Goal: Find specific page/section: Find specific page/section

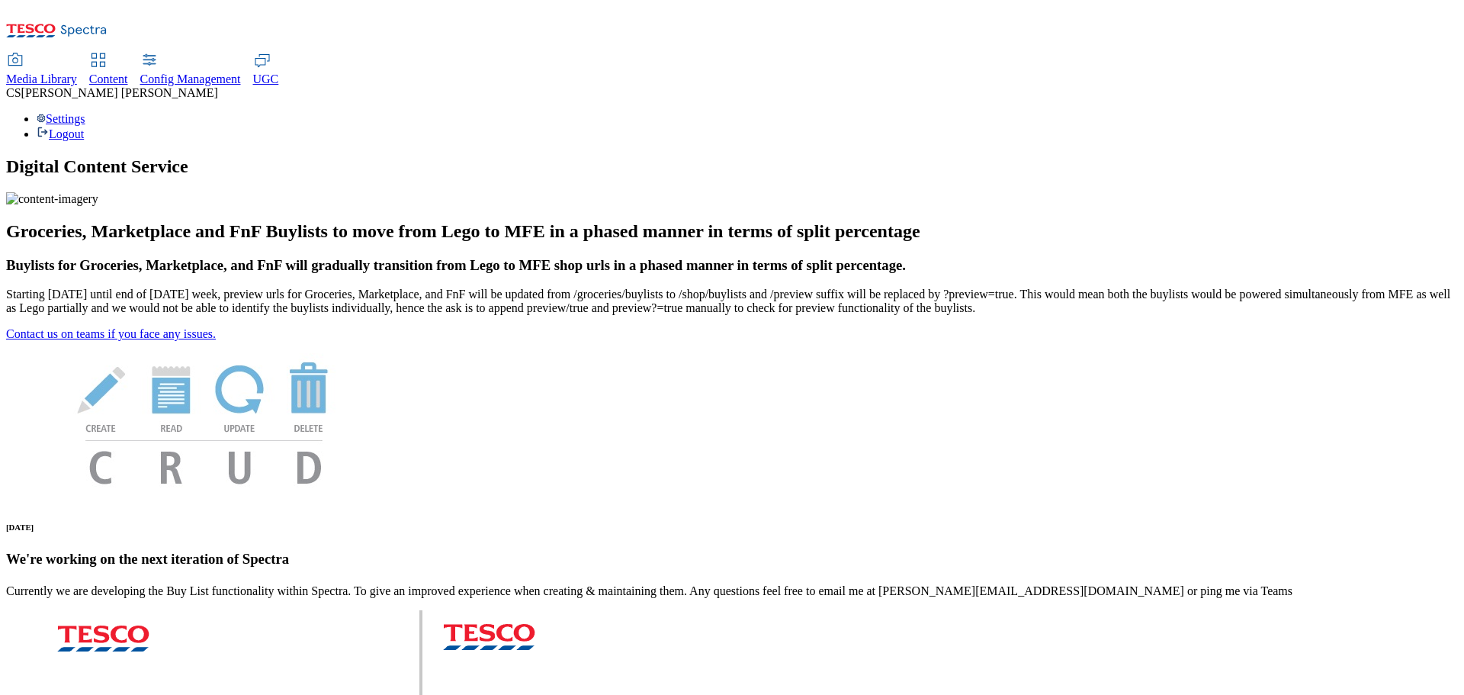
click at [77, 72] on div "Media Library" at bounding box center [41, 79] width 71 height 14
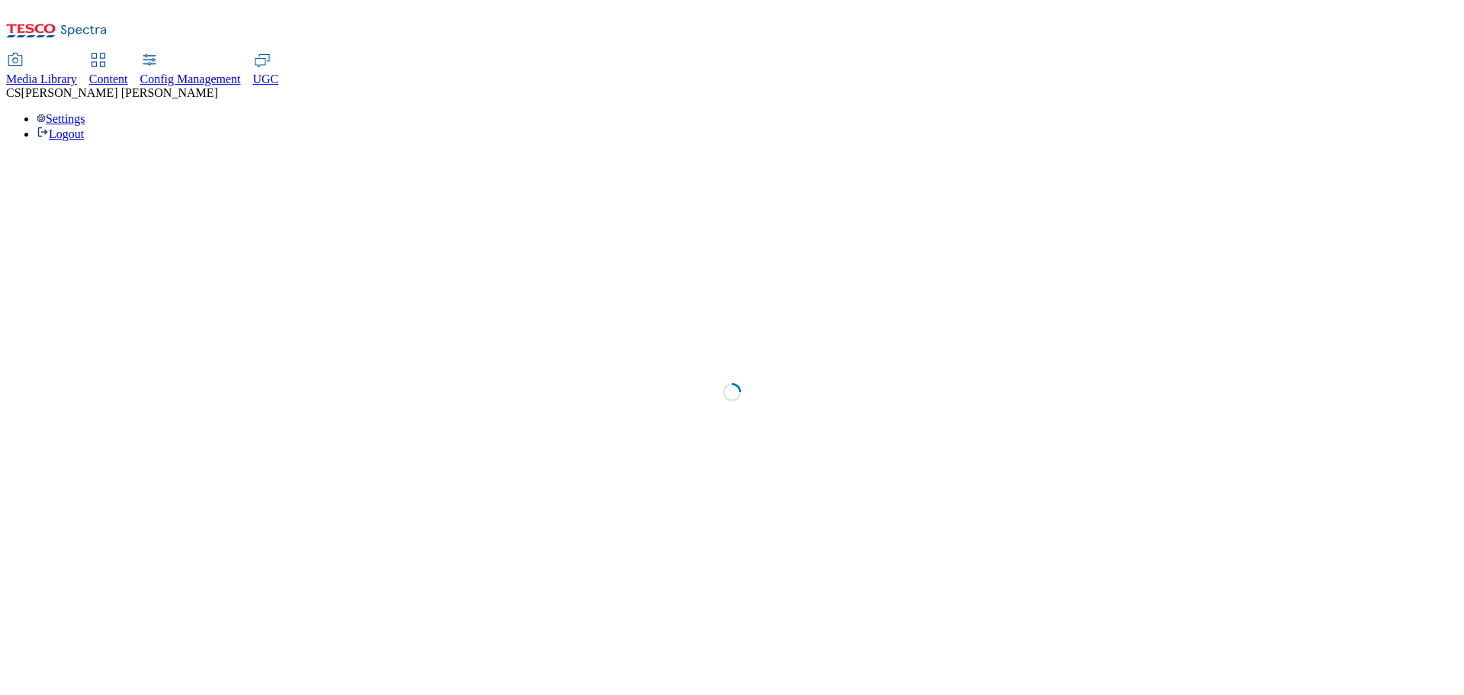
select select "flare-test"
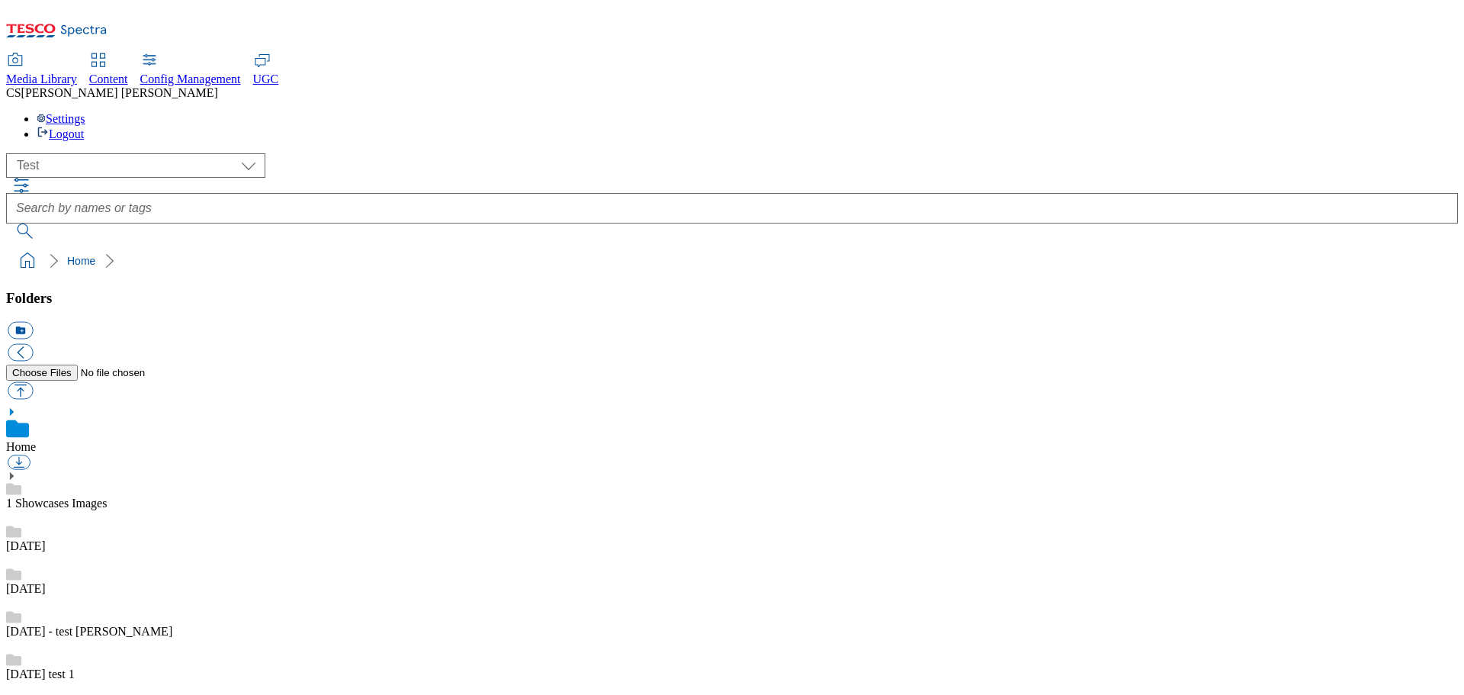
scroll to position [1, 0]
click at [108, 51] on icon at bounding box center [98, 60] width 18 height 18
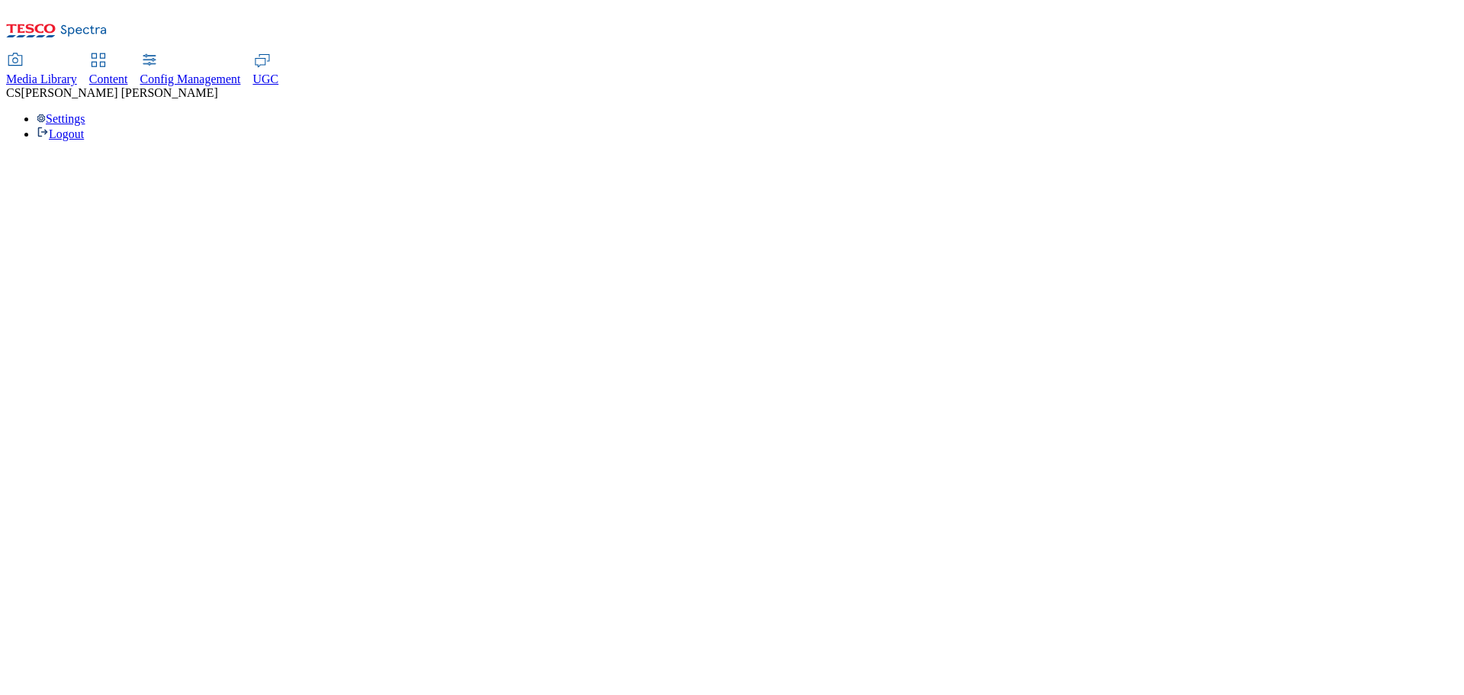
select select "group-comms"
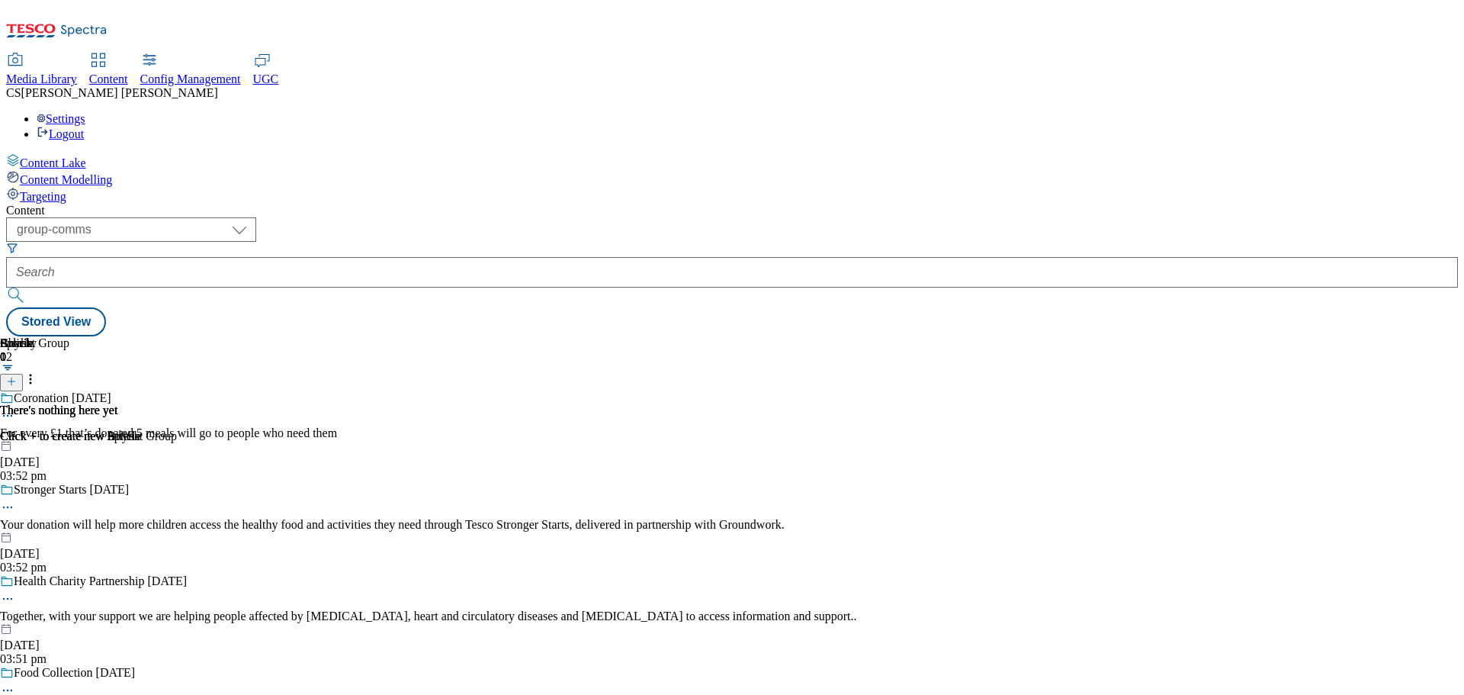
click at [77, 72] on span "Media Library" at bounding box center [41, 78] width 71 height 13
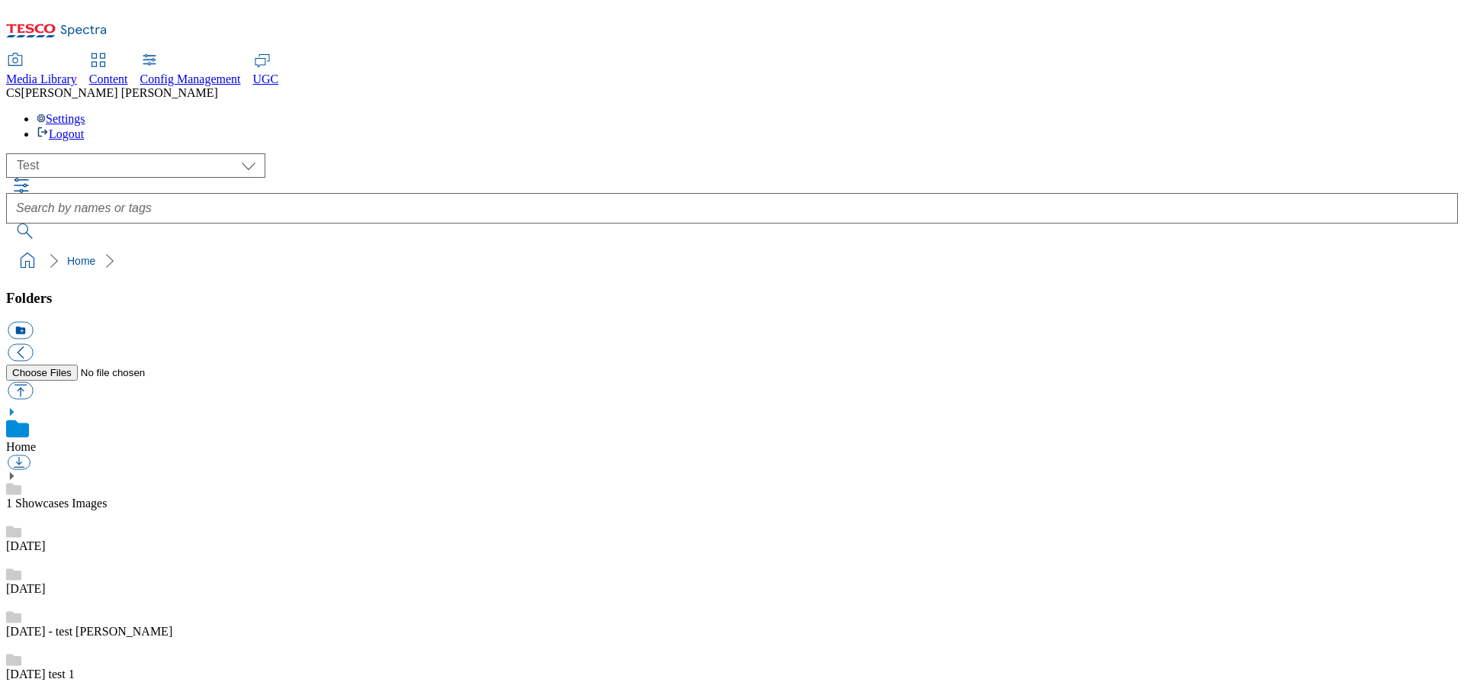
scroll to position [2, 0]
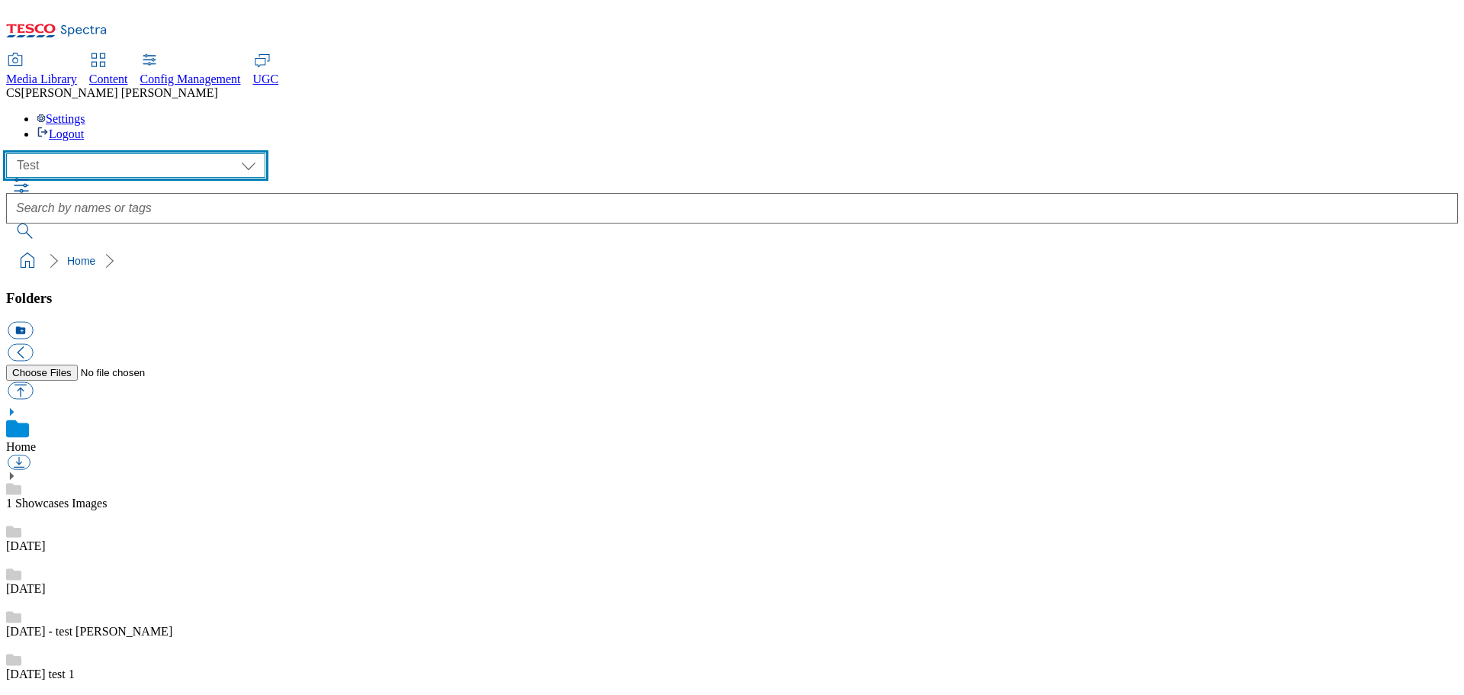
click at [188, 153] on select "All all CE Clubcard Boost UK Clubcard Marketing Clubcard ROI clubcard-boost-uk …" at bounding box center [135, 165] width 259 height 24
click at [11, 153] on select "All all CE Clubcard Boost UK Clubcard Marketing Clubcard ROI clubcard-boost-uk …" at bounding box center [135, 165] width 259 height 24
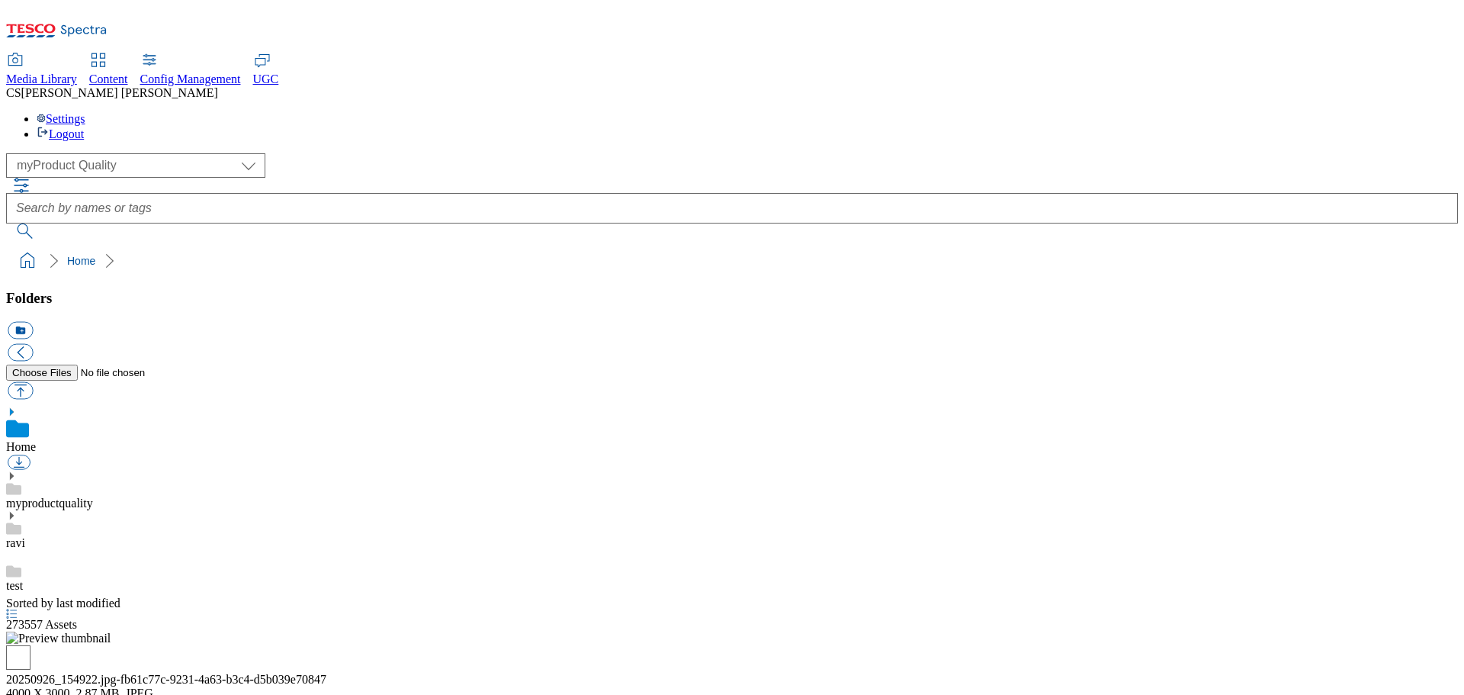
click at [14, 472] on use at bounding box center [12, 476] width 4 height 8
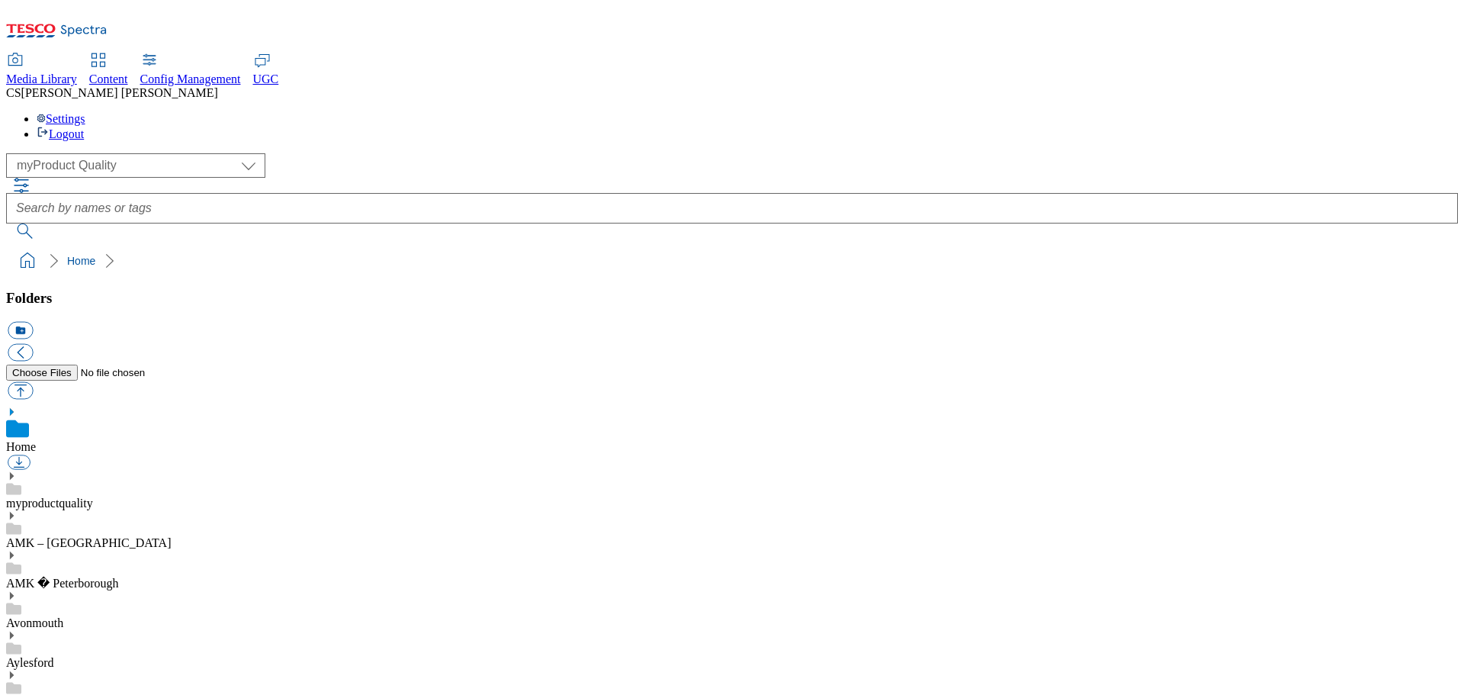
click at [63, 616] on link "Avonmouth" at bounding box center [34, 622] width 57 height 13
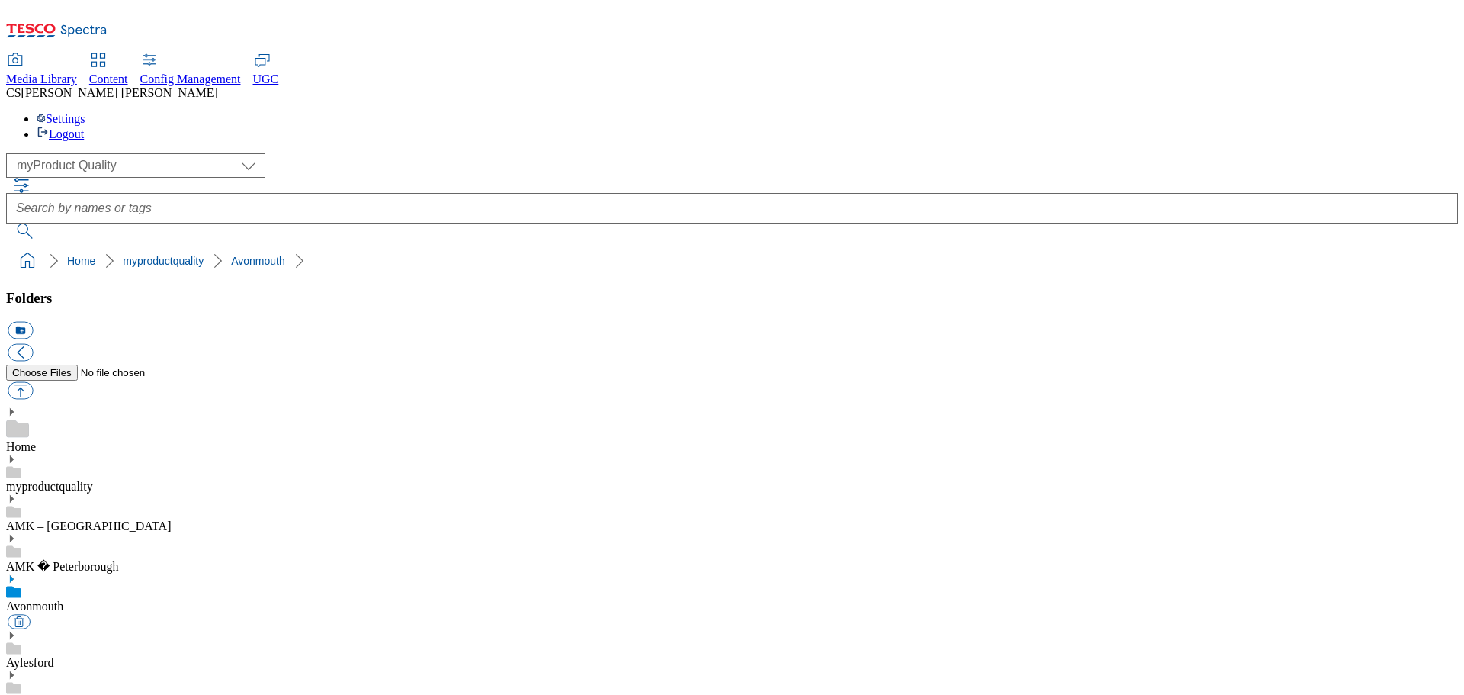
scroll to position [252, 0]
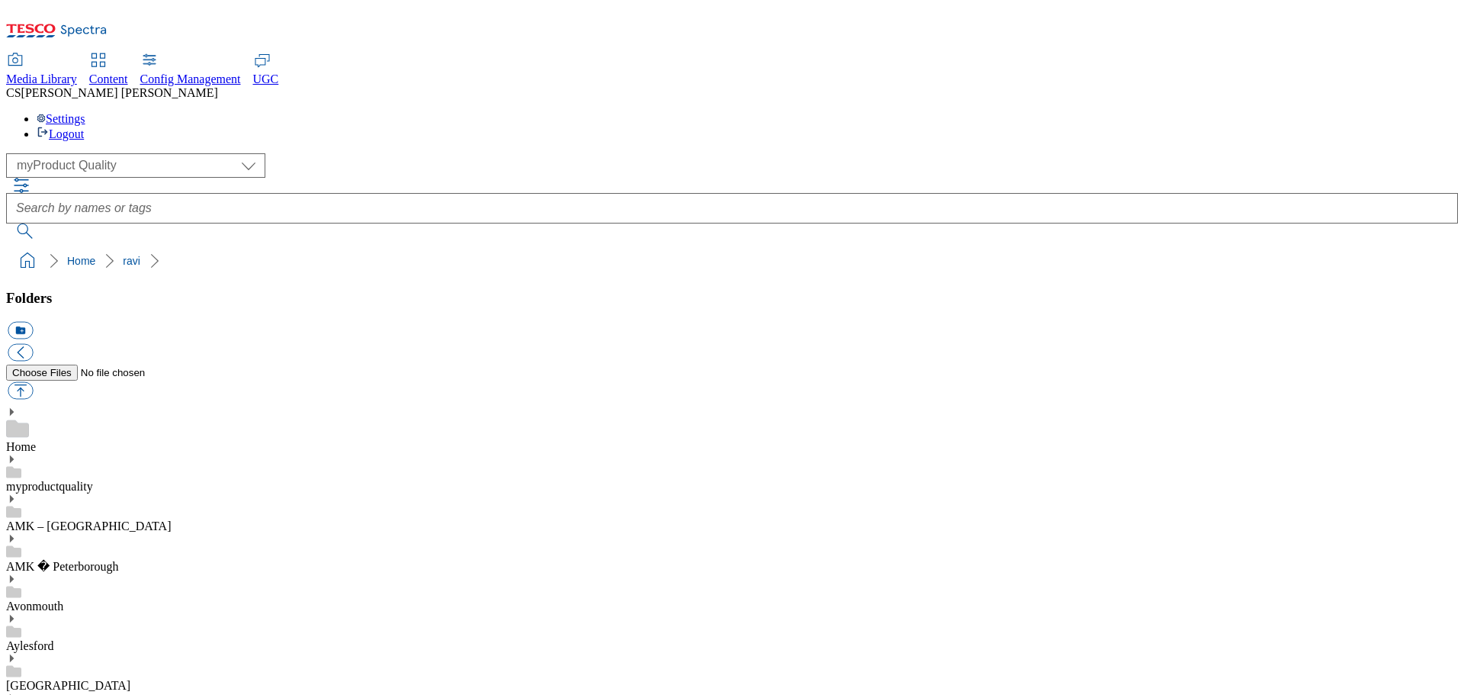
click at [124, 255] on link "myproductquality" at bounding box center [163, 261] width 81 height 12
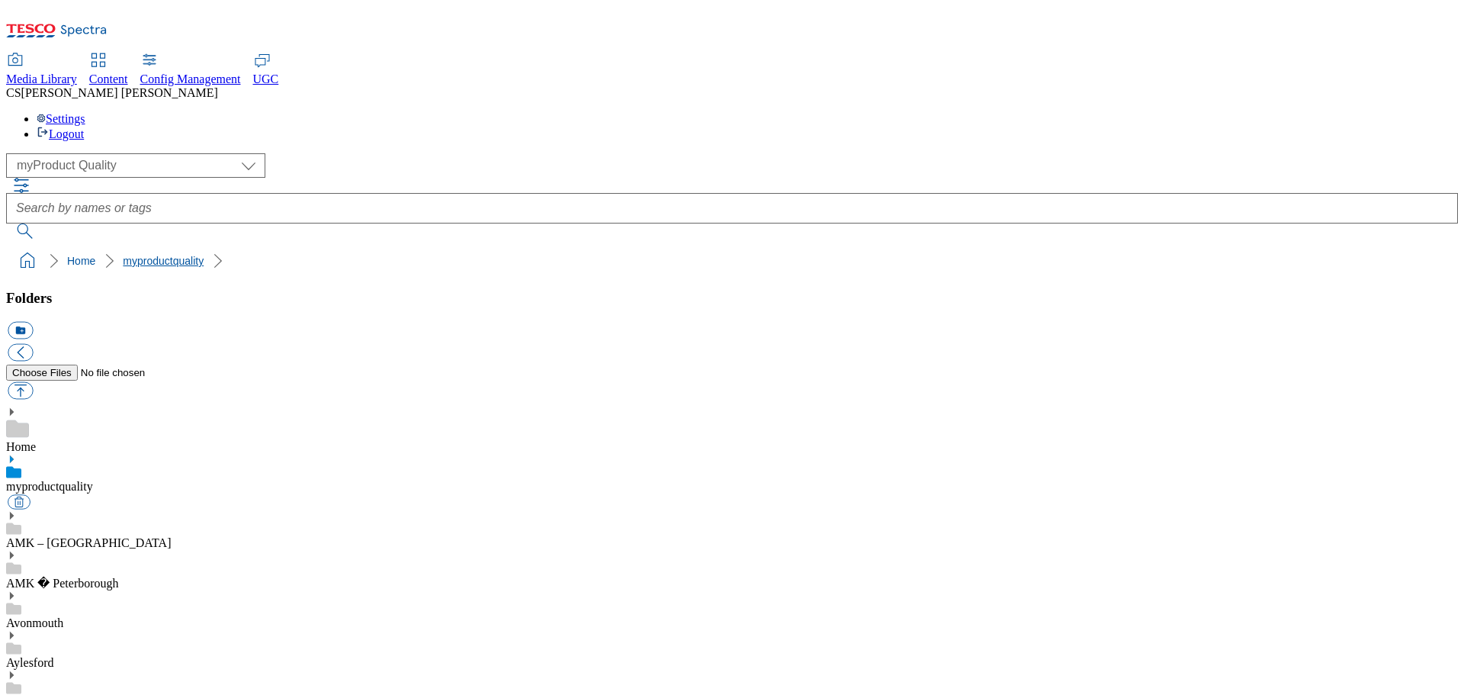
scroll to position [24, 0]
click at [67, 255] on link "Home" at bounding box center [81, 261] width 28 height 12
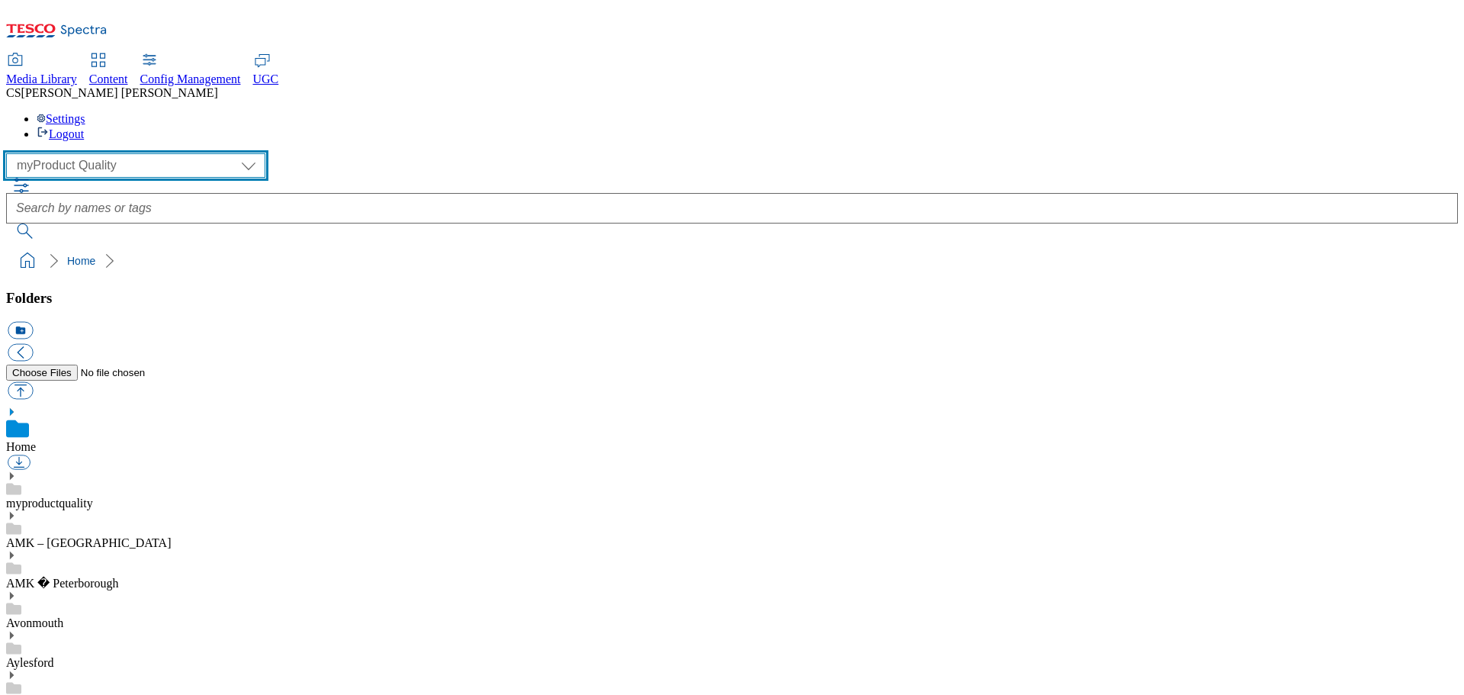
click at [175, 153] on select "All all CE Clubcard Boost UK Clubcard Marketing Clubcard ROI clubcard-boost-uk …" at bounding box center [135, 165] width 259 height 24
click at [11, 153] on select "All all CE Clubcard Boost UK Clubcard Marketing Clubcard ROI clubcard-boost-uk …" at bounding box center [135, 165] width 259 height 24
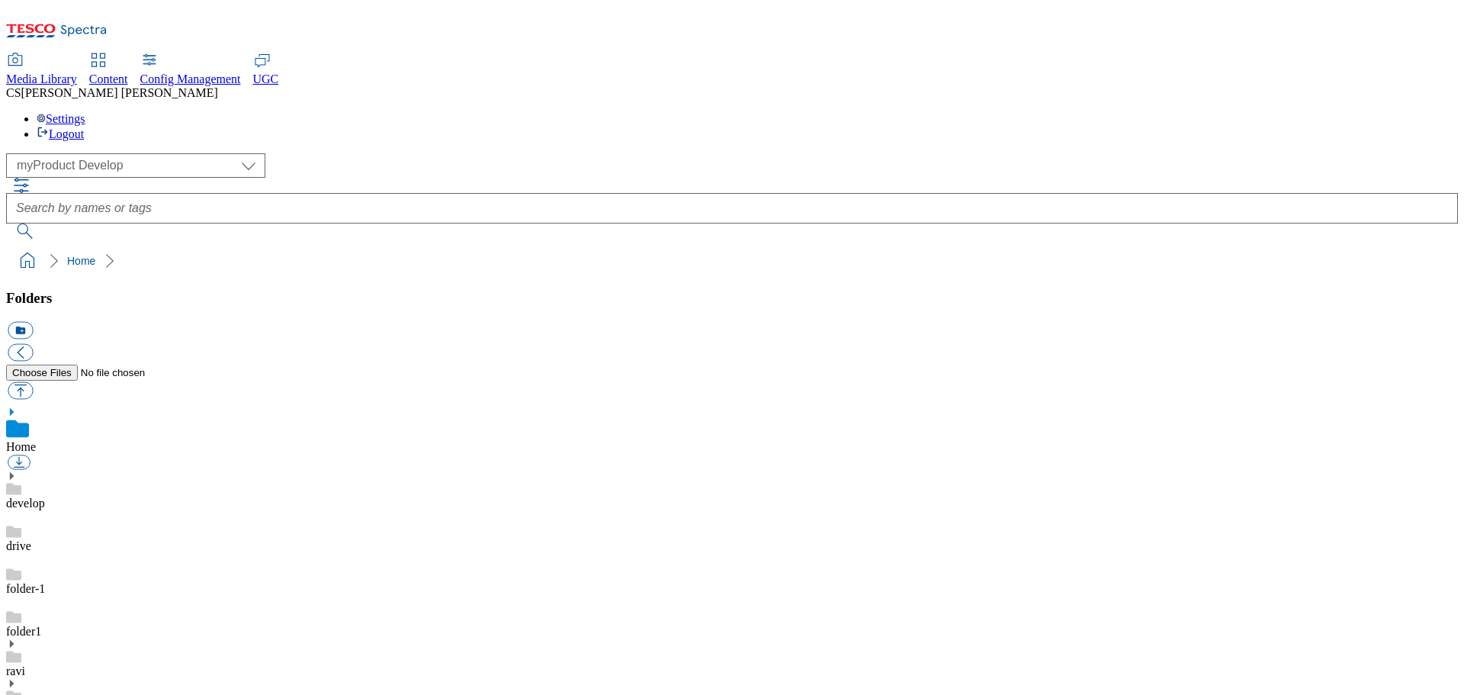
click at [110, 470] on div "develop" at bounding box center [732, 490] width 1452 height 40
click at [31, 539] on link "drive" at bounding box center [18, 545] width 25 height 13
click at [45, 582] on link "folder-1" at bounding box center [25, 588] width 39 height 13
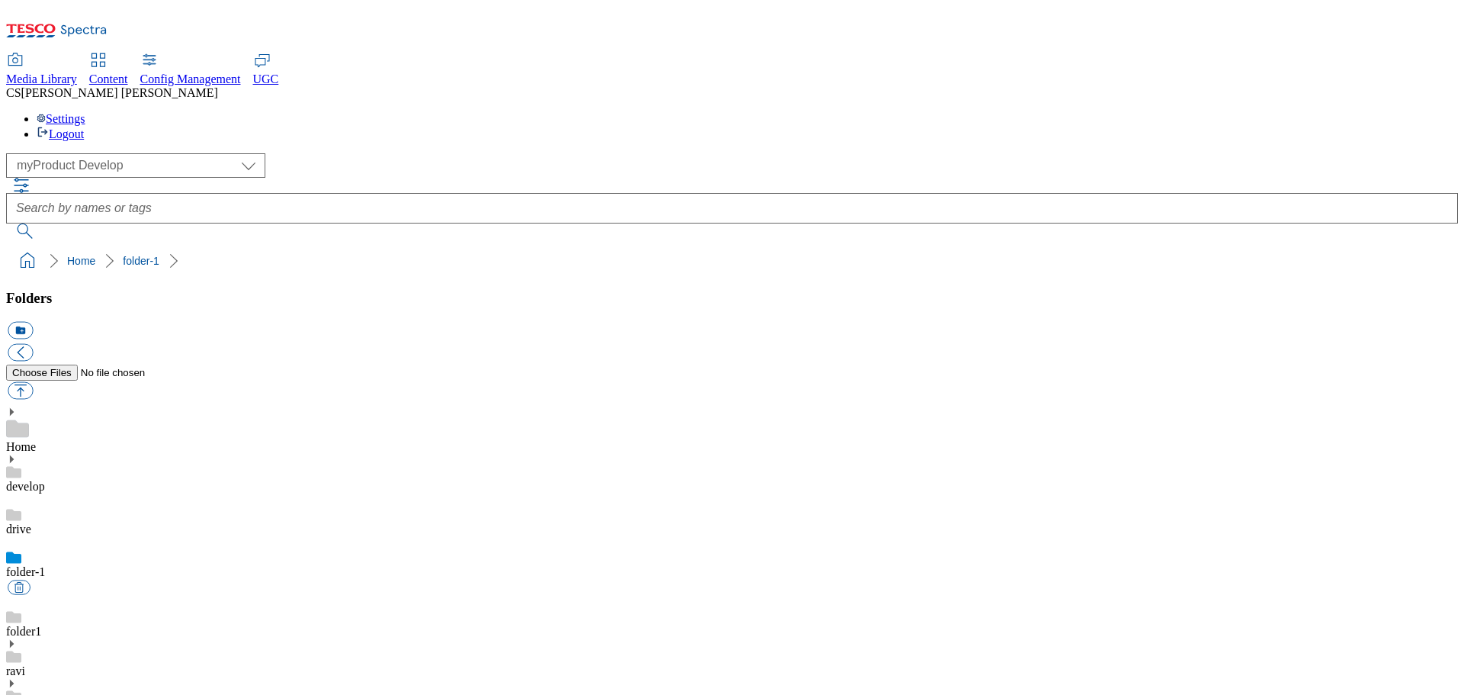
click at [41, 624] on link "folder1" at bounding box center [23, 630] width 35 height 13
click at [14, 640] on use at bounding box center [12, 644] width 4 height 8
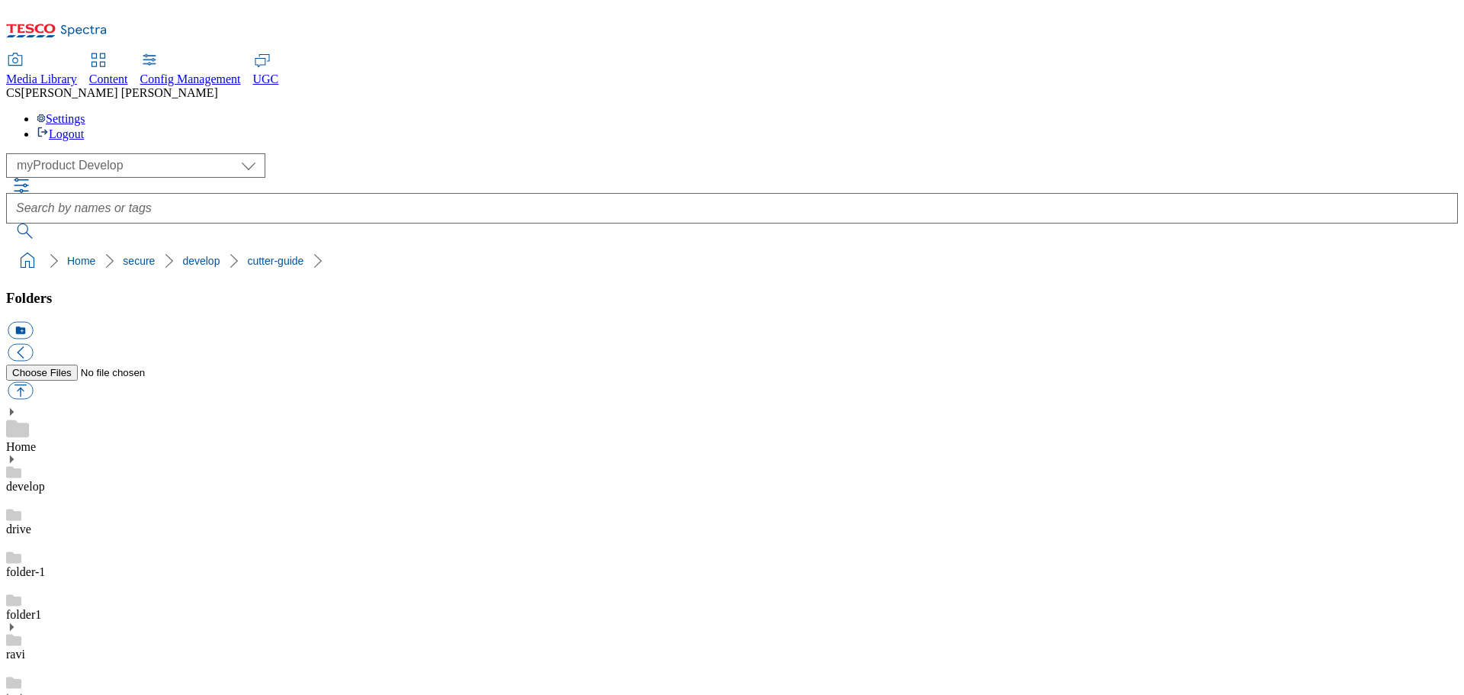
click at [67, 255] on link "Home" at bounding box center [81, 261] width 28 height 12
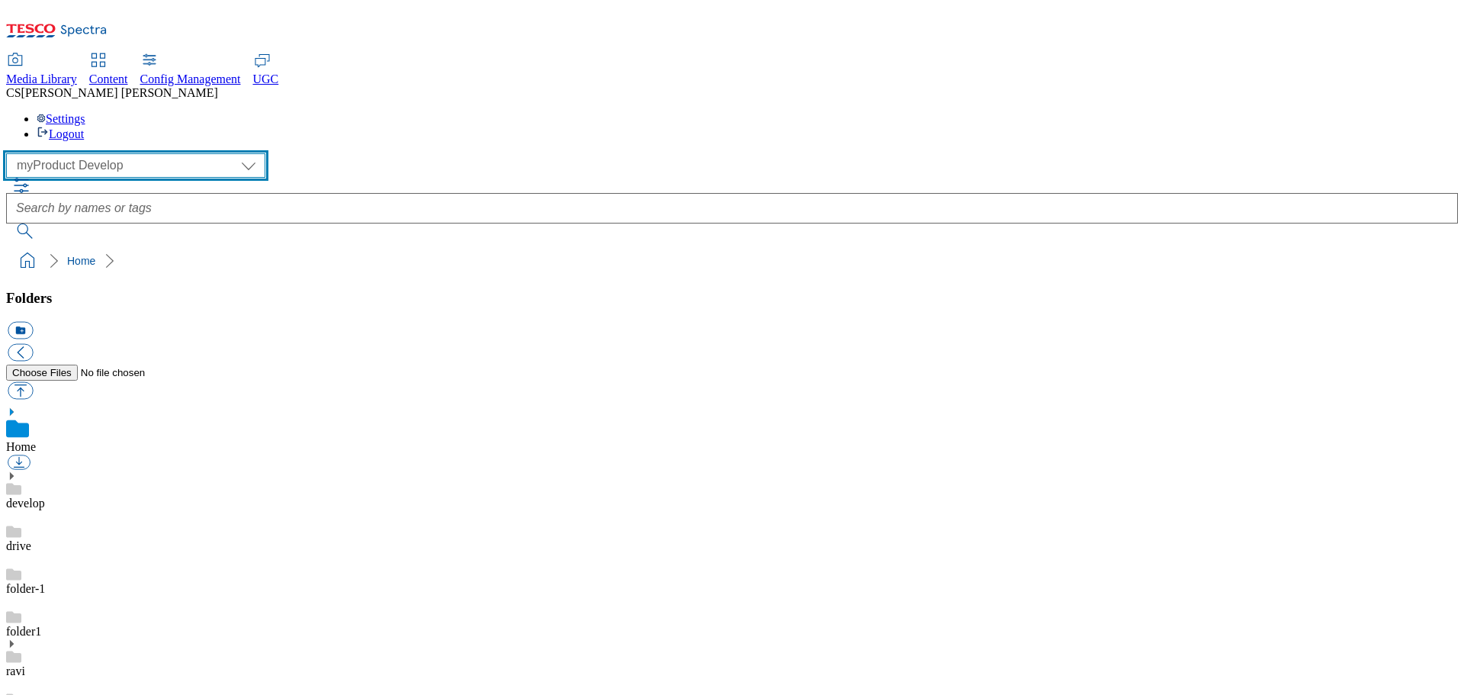
click at [185, 153] on select "All all CE Clubcard Boost UK Clubcard Marketing Clubcard ROI clubcard-boost-uk …" at bounding box center [135, 165] width 259 height 24
click at [11, 153] on select "All all CE Clubcard Boost UK Clubcard Marketing Clubcard ROI clubcard-boost-uk …" at bounding box center [135, 165] width 259 height 24
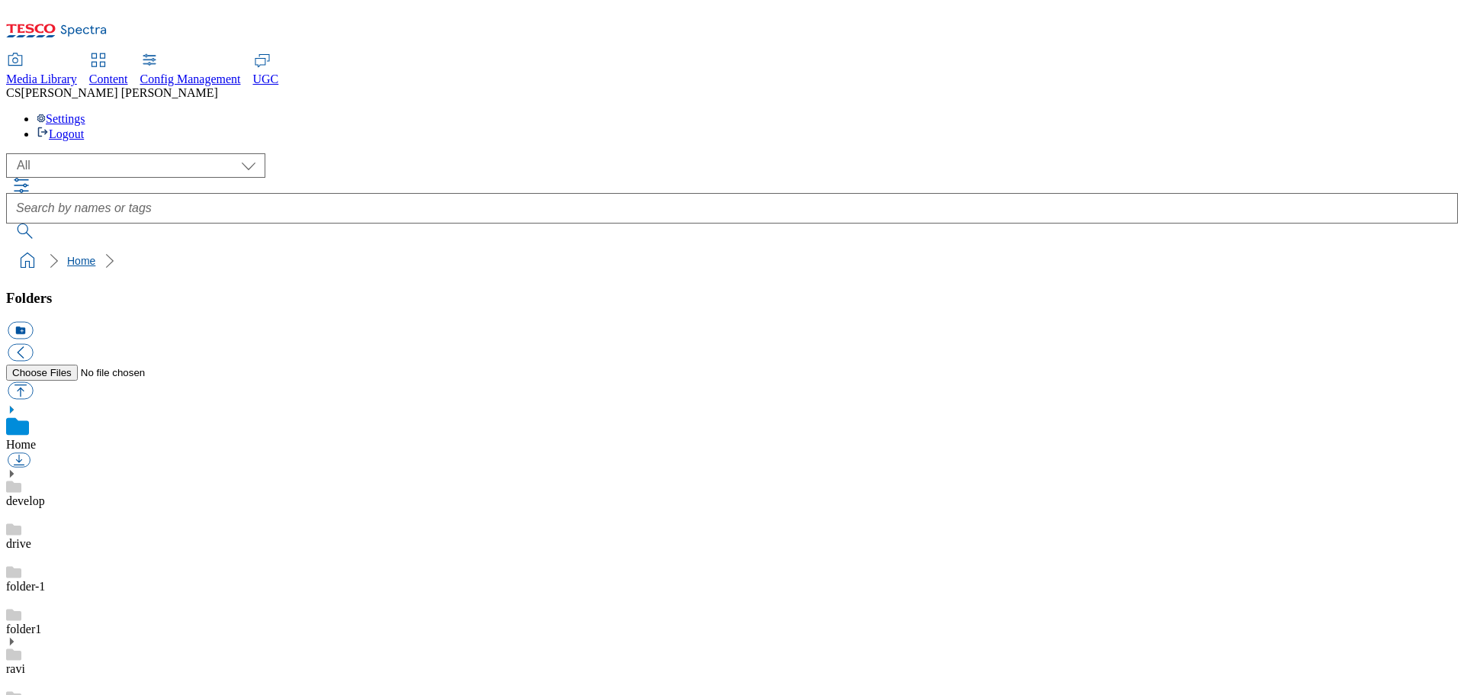
click at [67, 255] on link "Home" at bounding box center [81, 261] width 28 height 12
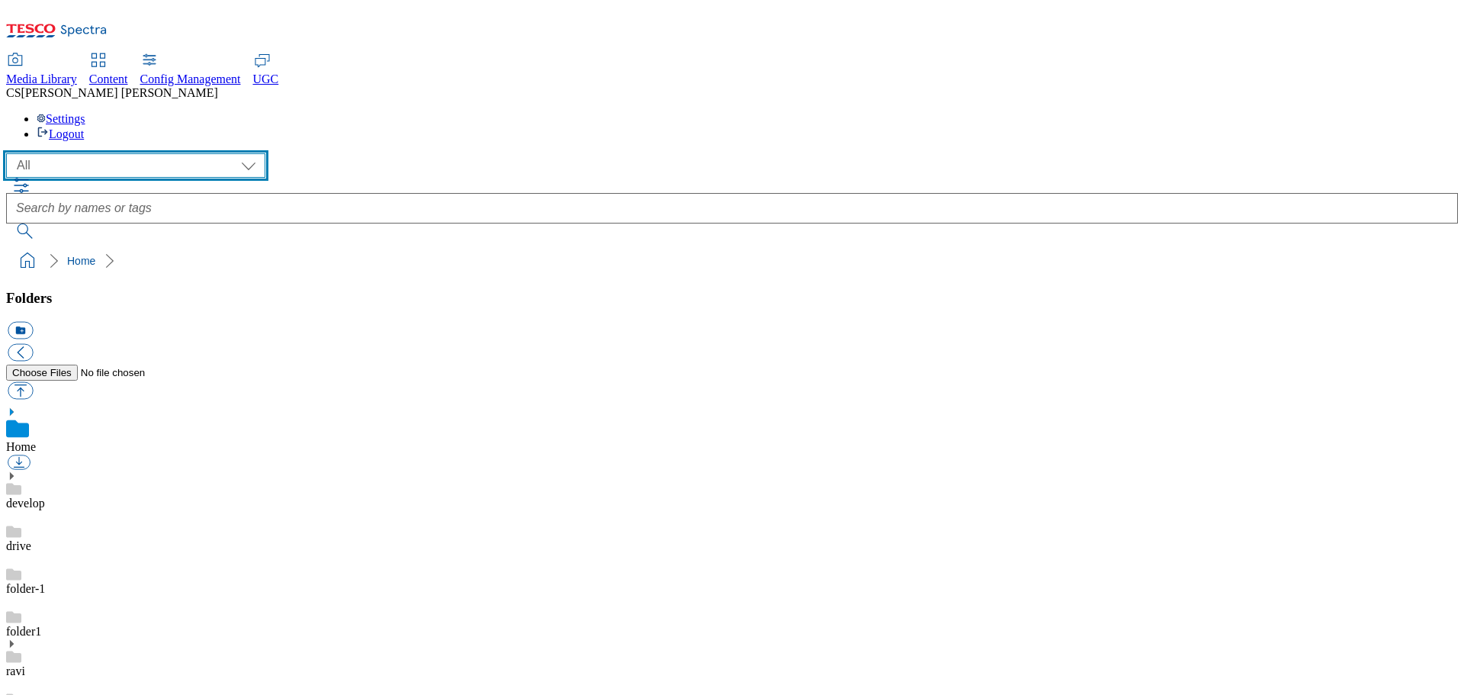
click at [172, 153] on select "All all CE Clubcard Boost UK Clubcard Marketing Clubcard ROI clubcard-boost-uk …" at bounding box center [135, 165] width 259 height 24
click at [11, 153] on select "All all CE Clubcard Boost UK Clubcard Marketing Clubcard ROI clubcard-boost-uk …" at bounding box center [135, 165] width 259 height 24
click at [178, 153] on select "All all CE Clubcard Boost UK Clubcard Marketing Clubcard ROI clubcard-boost-uk …" at bounding box center [135, 165] width 259 height 24
click at [11, 153] on select "All all CE Clubcard Boost UK Clubcard Marketing Clubcard ROI clubcard-boost-uk …" at bounding box center [135, 165] width 259 height 24
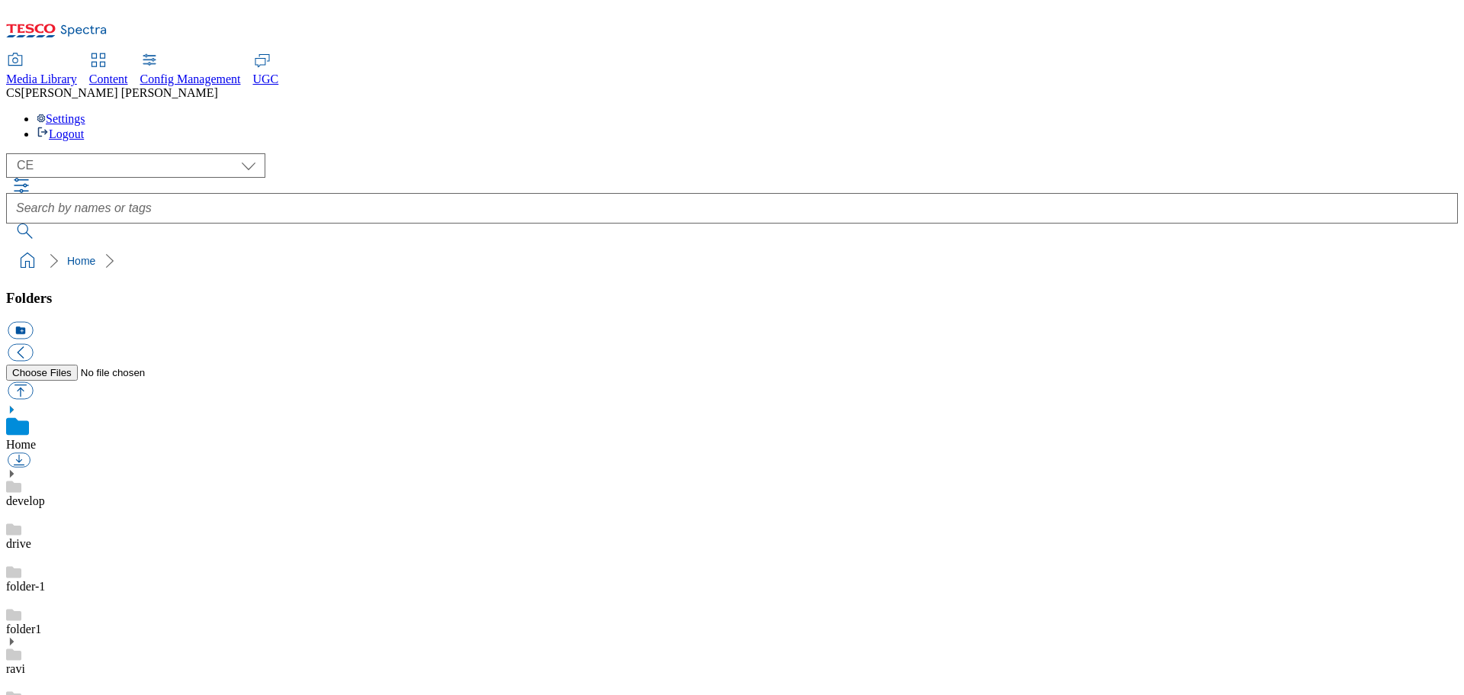
click at [77, 72] on span "Media Library" at bounding box center [41, 78] width 71 height 13
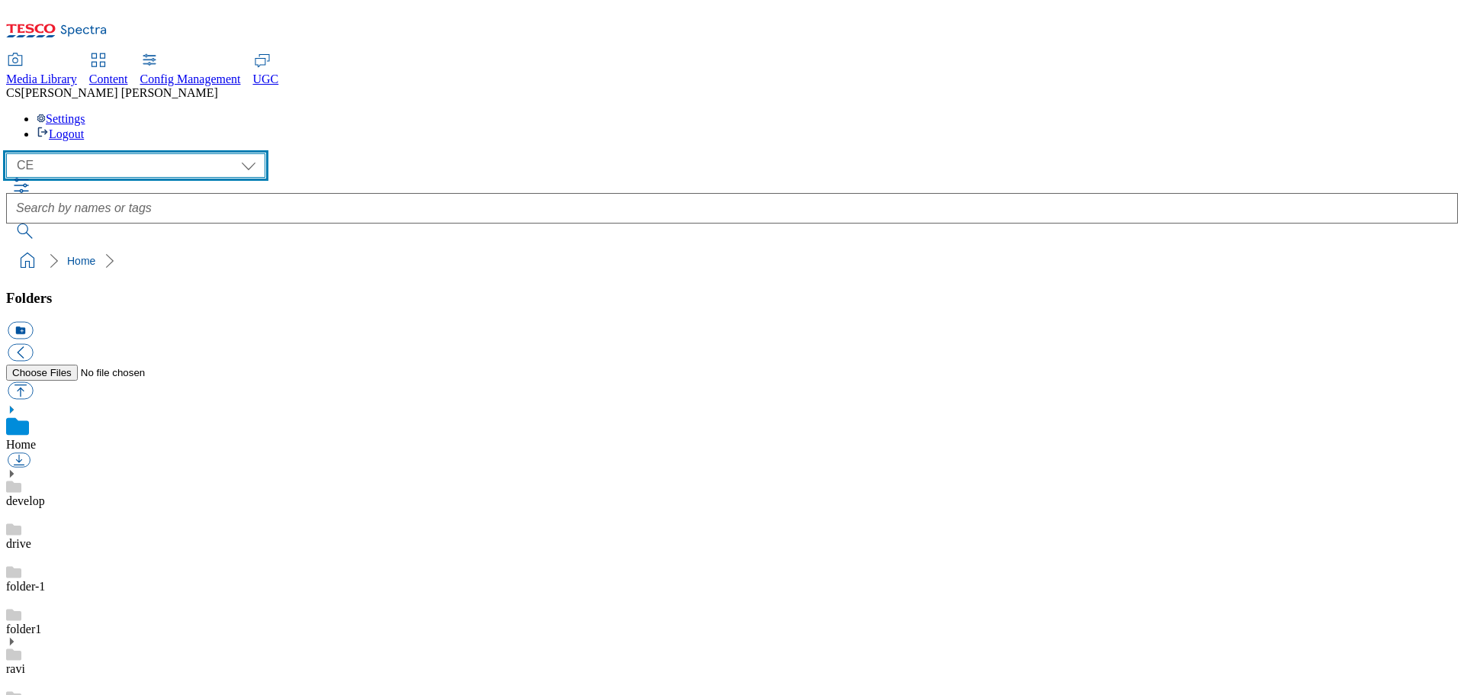
click at [180, 153] on select "All all CE Clubcard Boost UK Clubcard Marketing Clubcard ROI clubcard-boost-uk …" at bounding box center [135, 165] width 259 height 24
click at [11, 153] on select "All all CE Clubcard Boost UK Clubcard Marketing Clubcard ROI clubcard-boost-uk …" at bounding box center [135, 165] width 259 height 24
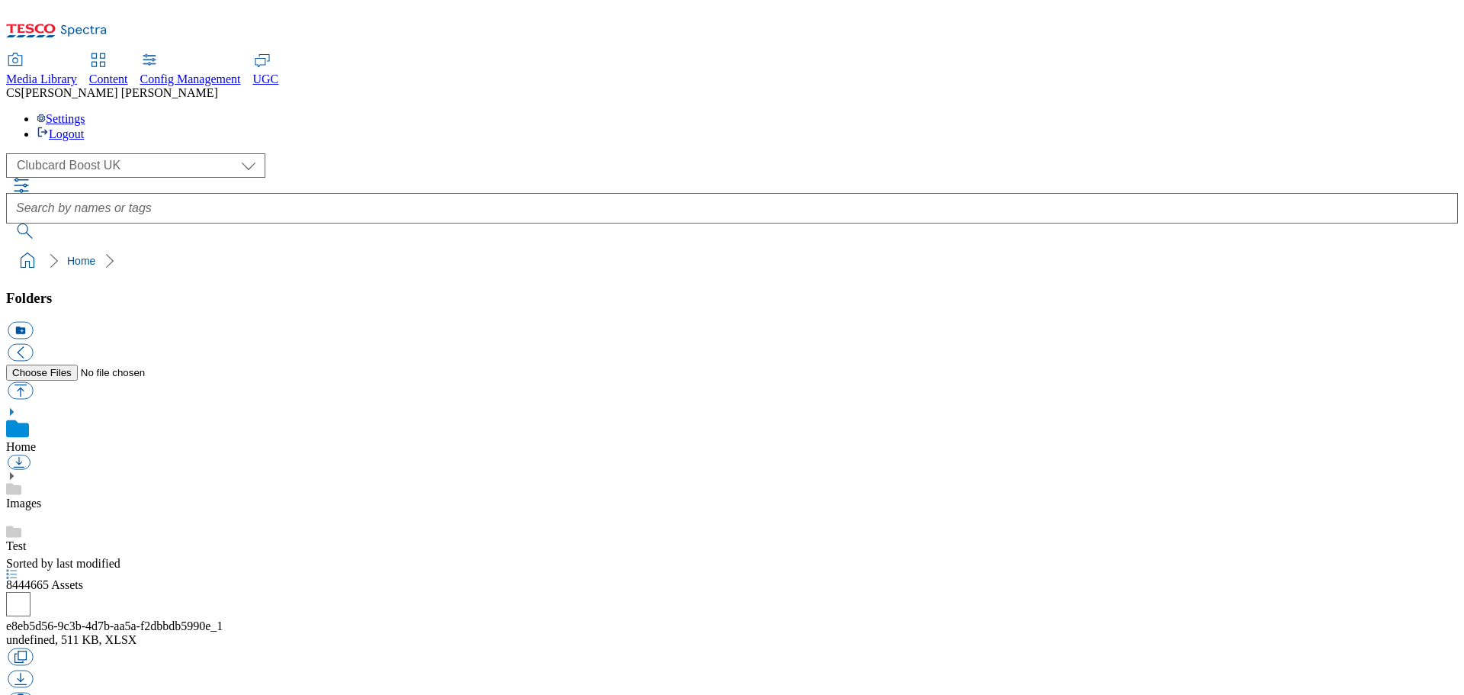
click at [17, 470] on icon at bounding box center [11, 475] width 11 height 11
click at [47, 539] on link "Barcode" at bounding box center [26, 545] width 40 height 13
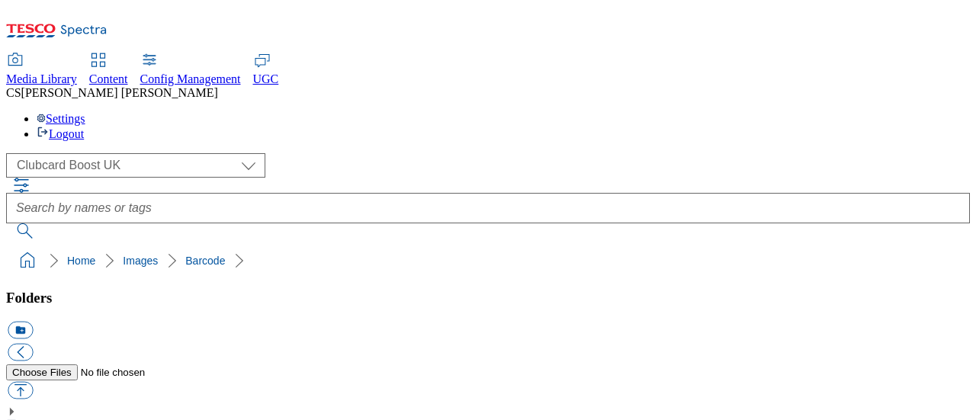
scroll to position [457, 0]
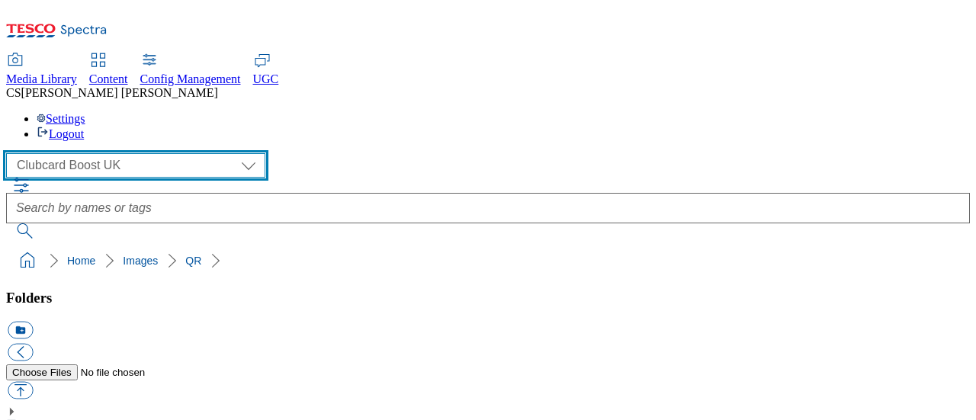
drag, startPoint x: 178, startPoint y: 82, endPoint x: 177, endPoint y: 91, distance: 9.3
click at [178, 153] on select "All all CE Clubcard Boost UK Clubcard Marketing Clubcard ROI clubcard-boost-uk …" at bounding box center [135, 165] width 259 height 24
click at [11, 153] on select "All all CE Clubcard Boost UK Clubcard Marketing Clubcard ROI clubcard-boost-uk …" at bounding box center [135, 165] width 259 height 24
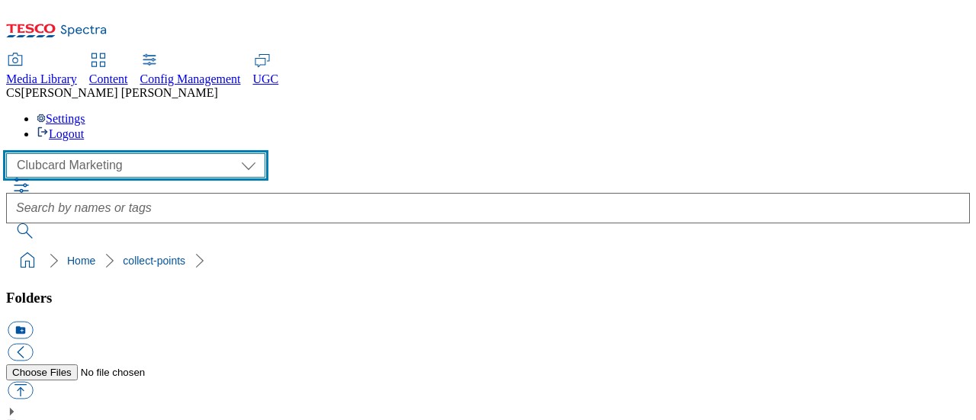
click at [183, 153] on select "All all CE Clubcard Boost UK Clubcard Marketing Clubcard ROI clubcard-boost-uk …" at bounding box center [135, 165] width 259 height 24
click at [11, 153] on select "All all CE Clubcard Boost UK Clubcard Marketing Clubcard ROI clubcard-boost-uk …" at bounding box center [135, 165] width 259 height 24
click at [180, 153] on select "All all CE Clubcard Boost UK Clubcard Marketing Clubcard ROI clubcard-boost-uk …" at bounding box center [135, 165] width 259 height 24
click at [11, 153] on select "All all CE Clubcard Boost UK Clubcard Marketing Clubcard ROI clubcard-boost-uk …" at bounding box center [135, 165] width 259 height 24
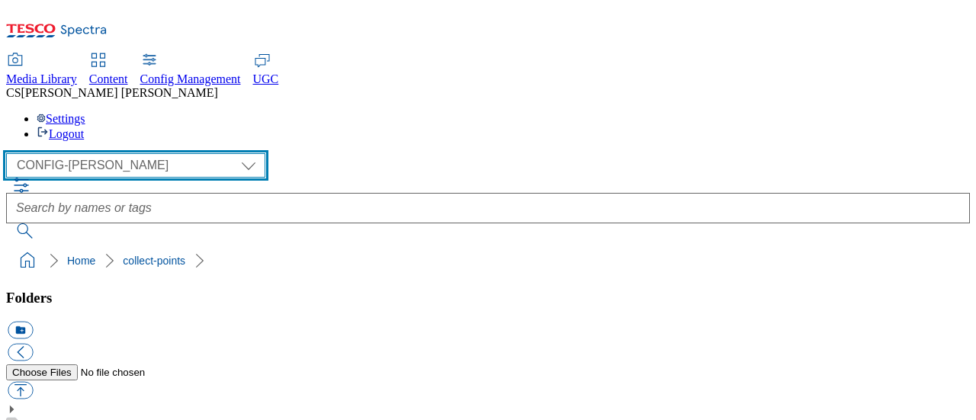
scroll to position [251, 0]
click at [178, 153] on select "All all CE Clubcard Boost UK Clubcard Marketing Clubcard ROI clubcard-boost-uk …" at bounding box center [135, 165] width 259 height 24
click at [11, 153] on select "All all CE Clubcard Boost UK Clubcard Marketing Clubcard ROI clubcard-boost-uk …" at bounding box center [135, 165] width 259 height 24
click at [175, 153] on select "All all CE Clubcard Boost UK Clubcard Marketing Clubcard ROI clubcard-boost-uk …" at bounding box center [135, 165] width 259 height 24
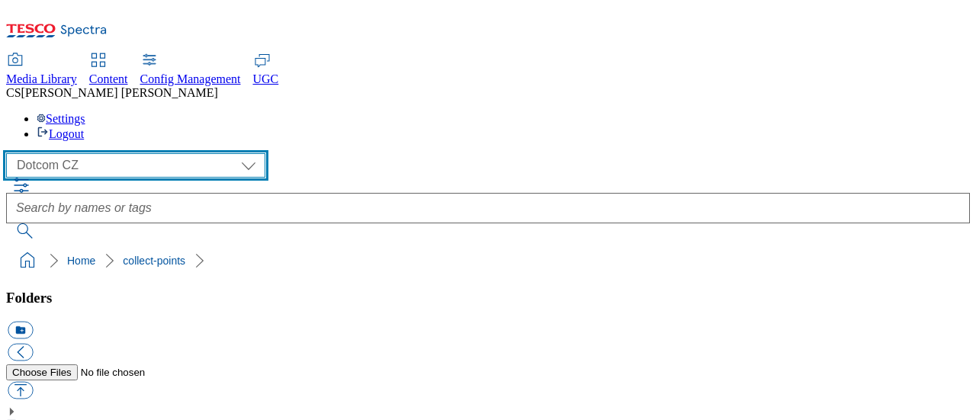
select select "All"
click at [11, 153] on select "All all CE Clubcard Boost UK Clubcard Marketing Clubcard ROI clubcard-boost-uk …" at bounding box center [135, 165] width 259 height 24
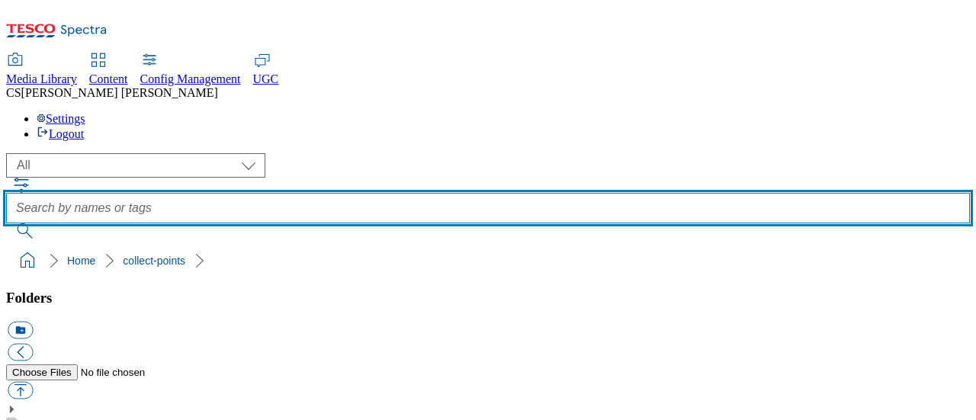
click at [387, 193] on input "text" at bounding box center [488, 208] width 964 height 30
type input "swatches"
click at [6, 223] on button "submit" at bounding box center [26, 230] width 40 height 15
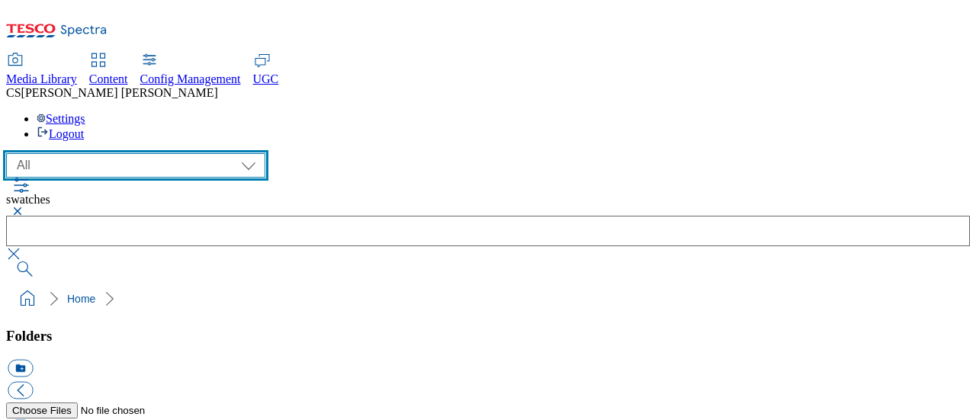
click at [179, 153] on select "All all CE Clubcard Boost UK Clubcard Marketing Clubcard ROI clubcard-boost-uk …" at bounding box center [135, 165] width 259 height 24
select select "test"
click at [11, 153] on select "All all CE Clubcard Boost UK Clubcard Marketing Clubcard ROI clubcard-boost-uk …" at bounding box center [135, 165] width 259 height 24
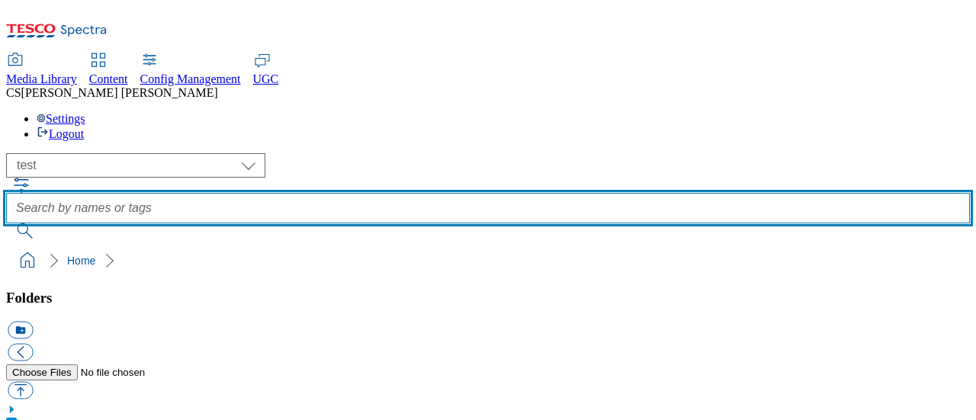
click at [471, 193] on input "text" at bounding box center [488, 208] width 964 height 30
type input "swatches"
click at [6, 223] on button "submit" at bounding box center [26, 230] width 40 height 15
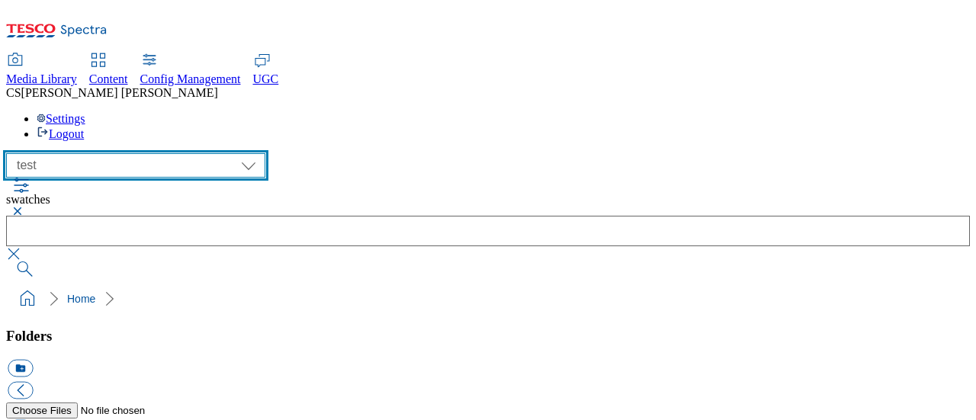
click at [177, 153] on select "All all CE Clubcard Boost UK Clubcard Marketing Clubcard ROI clubcard-boost-uk …" at bounding box center [135, 165] width 259 height 24
select select "flare-test"
click at [11, 153] on select "All all CE Clubcard Boost UK Clubcard Marketing Clubcard ROI clubcard-boost-uk …" at bounding box center [135, 165] width 259 height 24
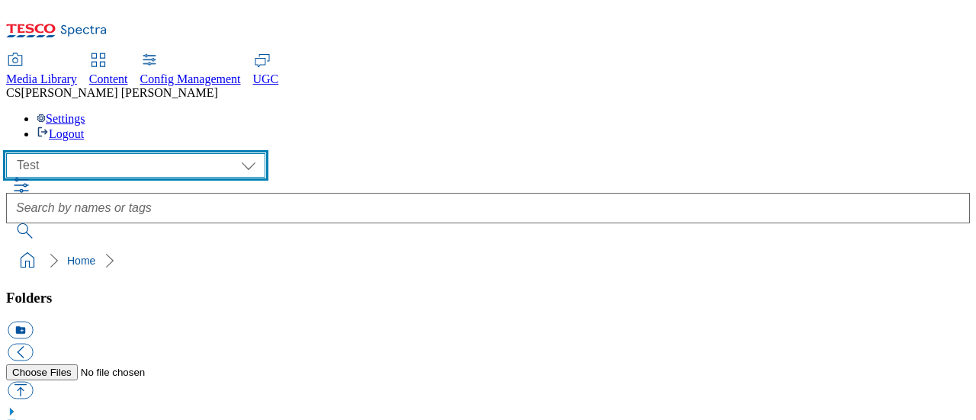
scroll to position [226, 0]
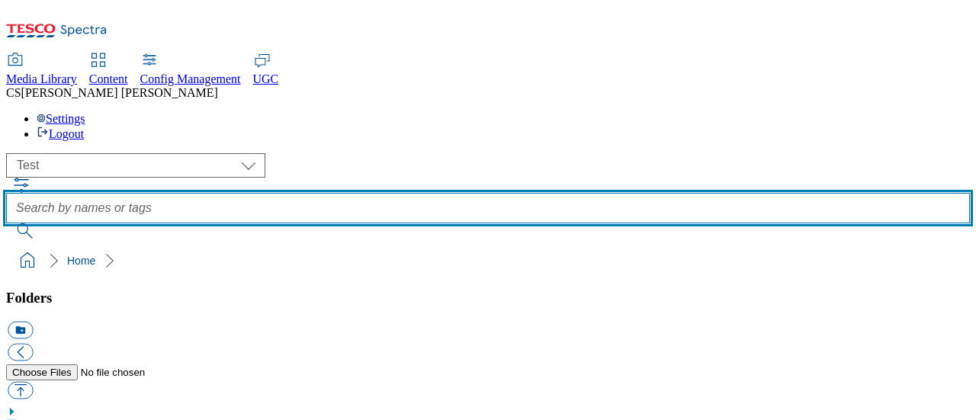
click at [416, 193] on input "text" at bounding box center [488, 208] width 964 height 30
type input "swatches"
click at [6, 223] on button "submit" at bounding box center [26, 230] width 40 height 15
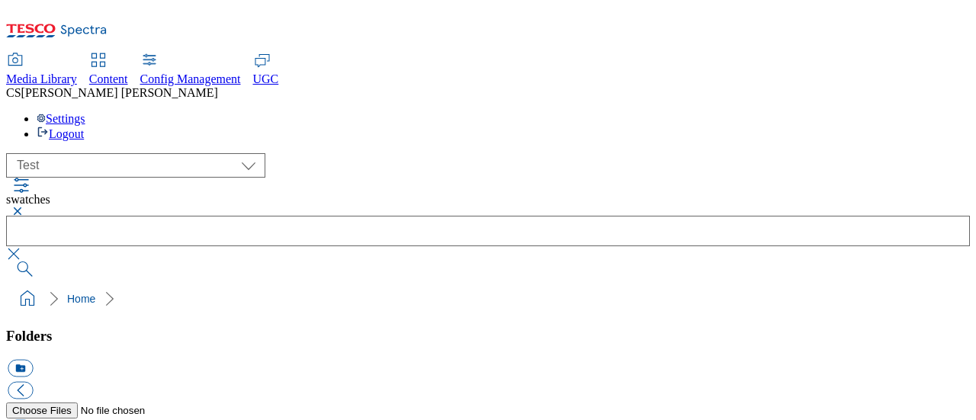
click at [24, 207] on button "button" at bounding box center [15, 211] width 18 height 9
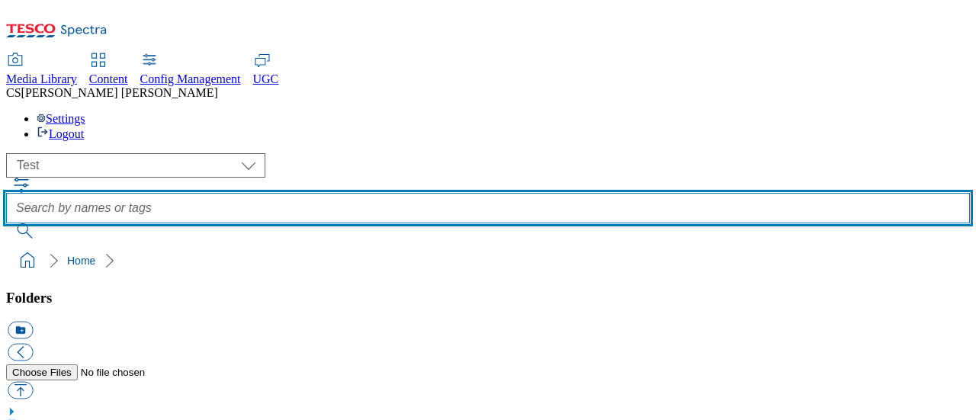
click at [412, 193] on input "text" at bounding box center [488, 208] width 964 height 30
type input "colour swatch"
click at [6, 223] on button "submit" at bounding box center [26, 230] width 40 height 15
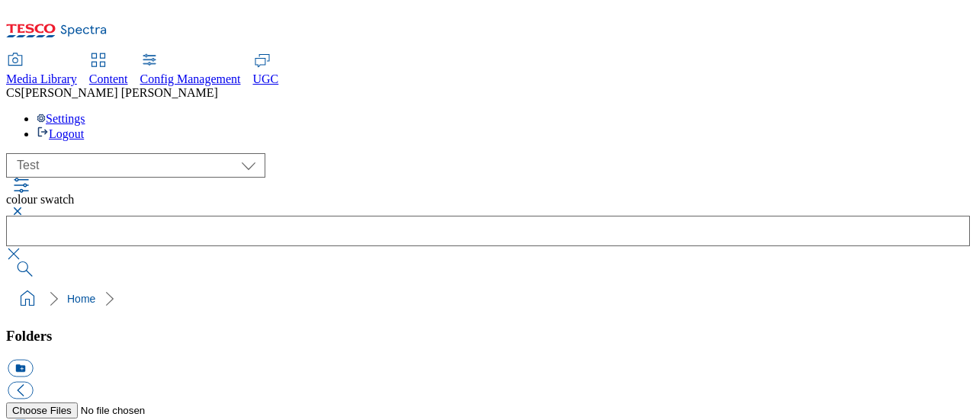
click at [24, 207] on button "button" at bounding box center [15, 211] width 18 height 9
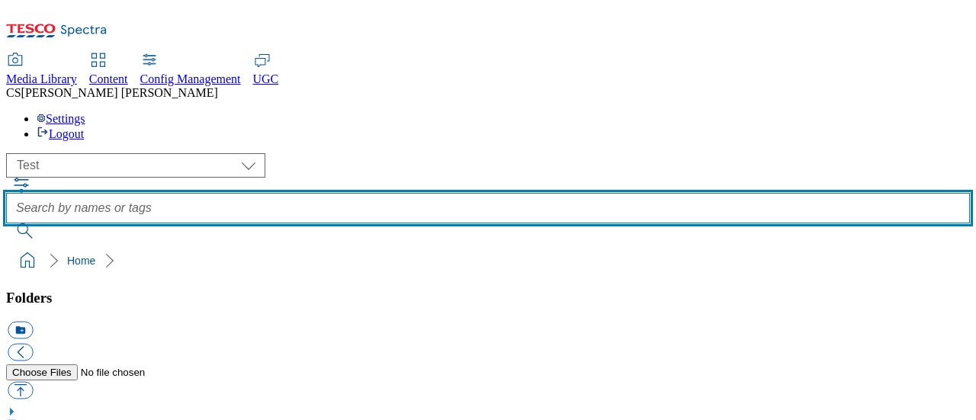
click at [436, 193] on input "text" at bounding box center [488, 208] width 964 height 30
type input "energy"
click at [6, 223] on button "submit" at bounding box center [26, 230] width 40 height 15
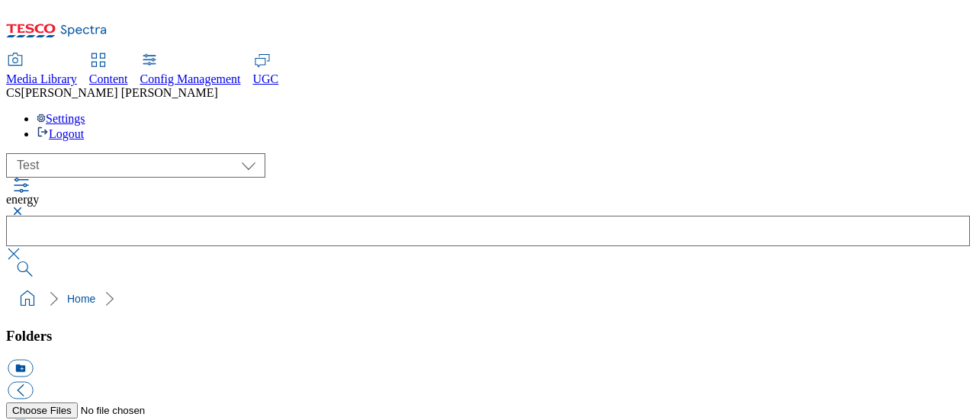
click at [24, 207] on button "button" at bounding box center [15, 211] width 18 height 9
